Goal: Use online tool/utility: Utilize a website feature to perform a specific function

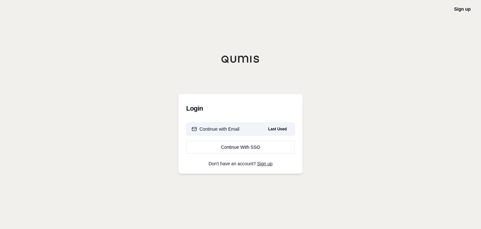
click at [243, 124] on button "Continue with Email Last Used" at bounding box center [240, 129] width 109 height 13
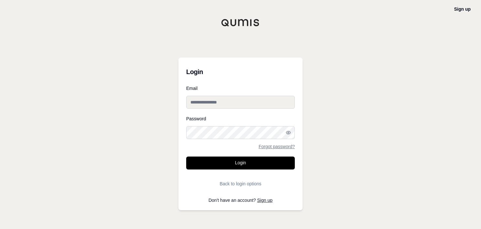
type input "**********"
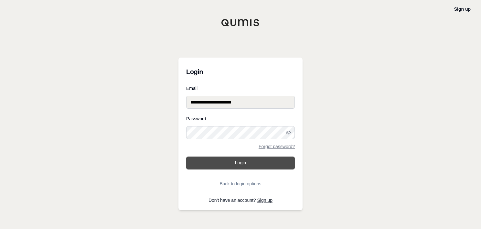
click at [245, 166] on button "Login" at bounding box center [240, 162] width 109 height 13
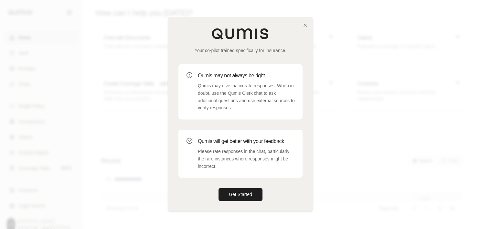
click at [300, 29] on div "Your co-pilot trained specifically for insurance." at bounding box center [240, 41] width 124 height 26
click at [304, 26] on icon "button" at bounding box center [305, 25] width 3 height 3
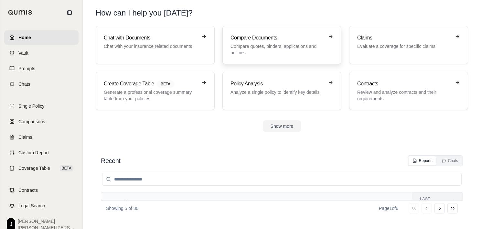
click at [289, 50] on p "Compare quotes, binders, applications and policies" at bounding box center [278, 49] width 94 height 13
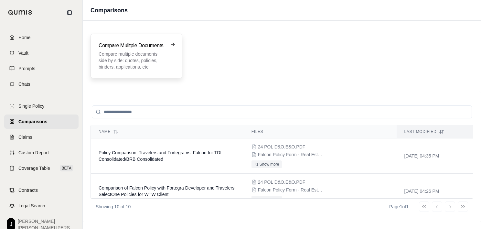
click at [153, 65] on p "Compare multiple documents side by side: quotes, policies, binders, application…" at bounding box center [132, 60] width 67 height 19
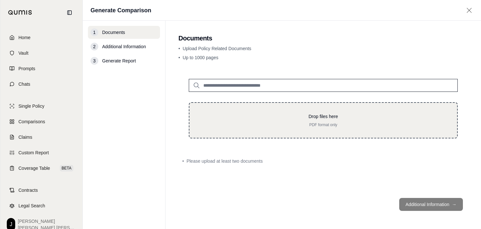
click at [317, 122] on div "Drop files here PDF format only" at bounding box center [323, 120] width 247 height 14
click at [280, 121] on div "Drop files here PDF format only" at bounding box center [323, 120] width 247 height 14
type input "**********"
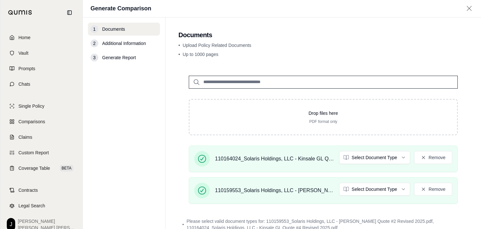
scroll to position [41, 0]
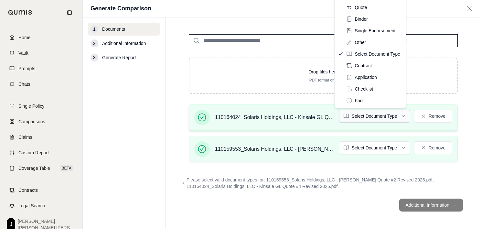
click at [383, 121] on html "Home Vault Prompts Chats Single Policy Comparisons Claims Custom Report Coverag…" at bounding box center [240, 114] width 481 height 229
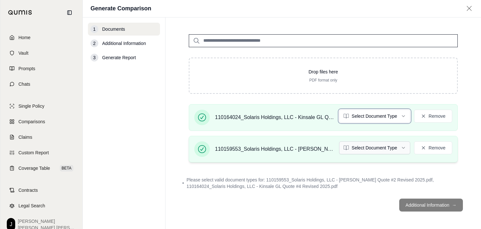
scroll to position [35, 0]
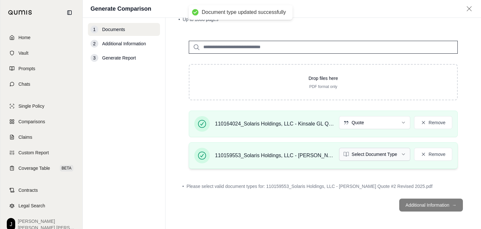
click at [374, 154] on html "Document type updated successfully Home Vault Prompts Chats Single Policy Compa…" at bounding box center [240, 114] width 481 height 229
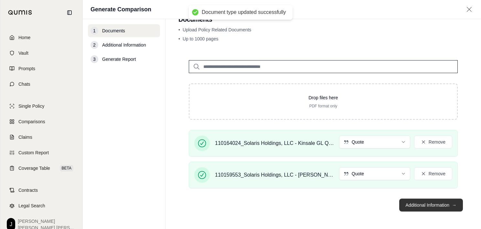
click at [415, 206] on button "Additional Information →" at bounding box center [431, 205] width 64 height 13
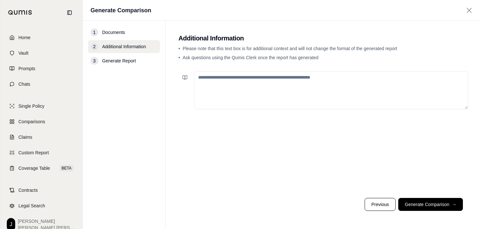
click at [314, 96] on textarea at bounding box center [331, 90] width 274 height 38
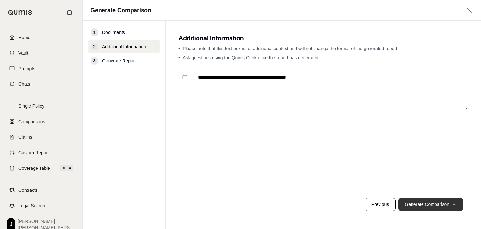
type textarea "**********"
click at [451, 201] on button "Generate Comparison →" at bounding box center [430, 204] width 65 height 13
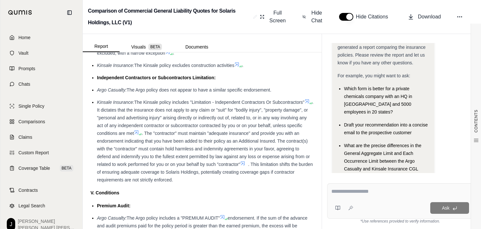
scroll to position [1368, 0]
click at [374, 193] on textarea at bounding box center [400, 192] width 138 height 8
type textarea "**********"
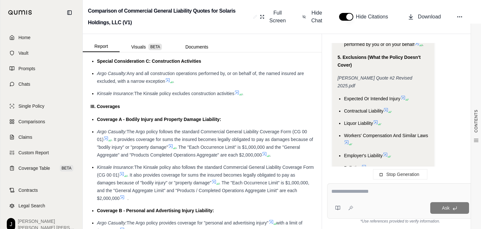
scroll to position [970, 0]
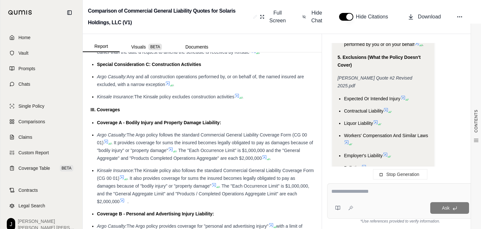
click at [375, 193] on textarea at bounding box center [400, 192] width 138 height 8
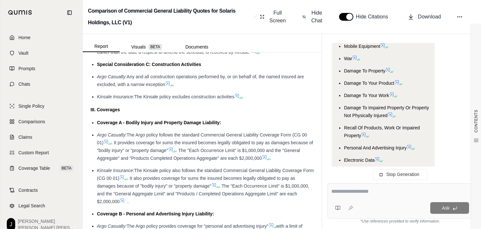
type textarea "*"
type textarea "***"
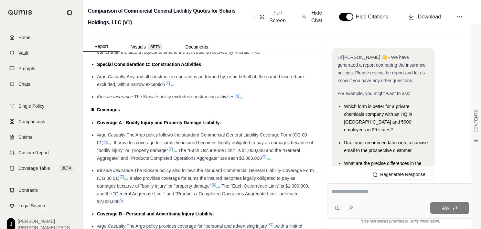
scroll to position [3736, 0]
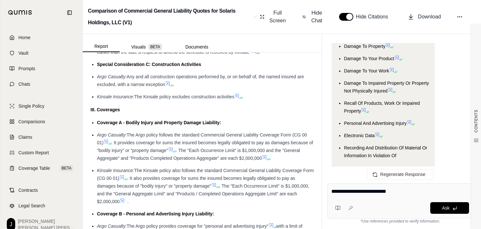
type textarea "**********"
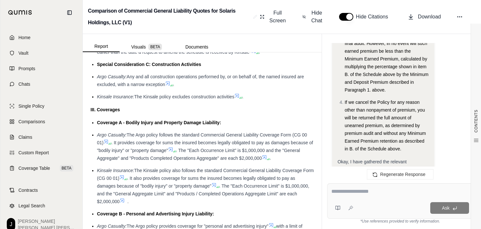
scroll to position [4753, 0]
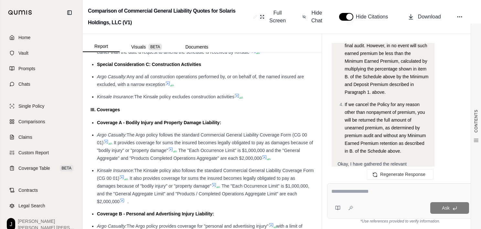
click at [397, 102] on span "If we cancel the Policy for any reason other than nonpayment of premium, you wi…" at bounding box center [385, 128] width 81 height 52
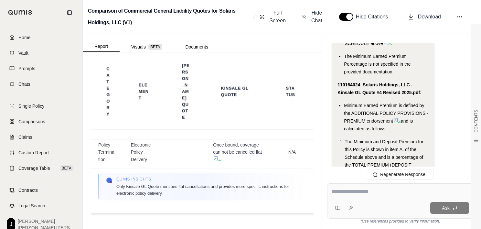
scroll to position [5124, 0]
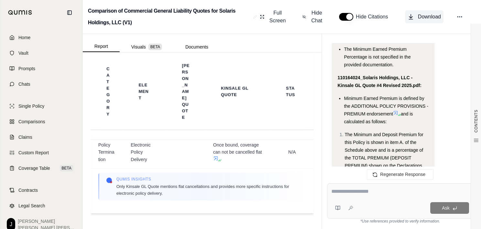
click at [418, 16] on span "Download" at bounding box center [429, 17] width 23 height 8
